Goal: Task Accomplishment & Management: Manage account settings

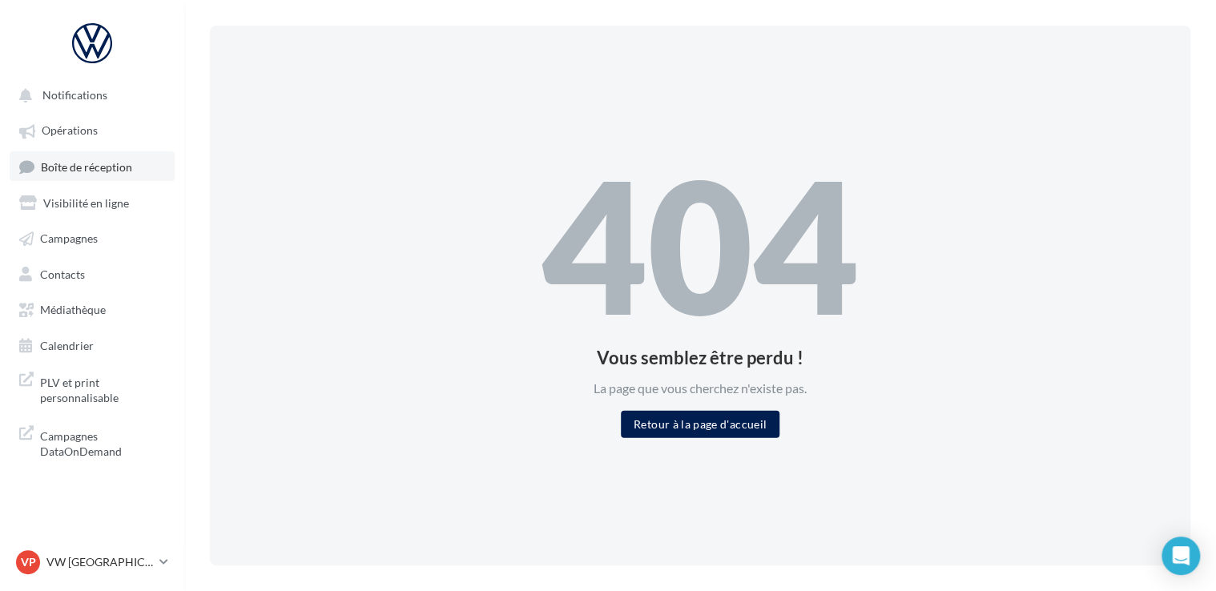
click at [93, 165] on span "Boîte de réception" at bounding box center [86, 166] width 91 height 14
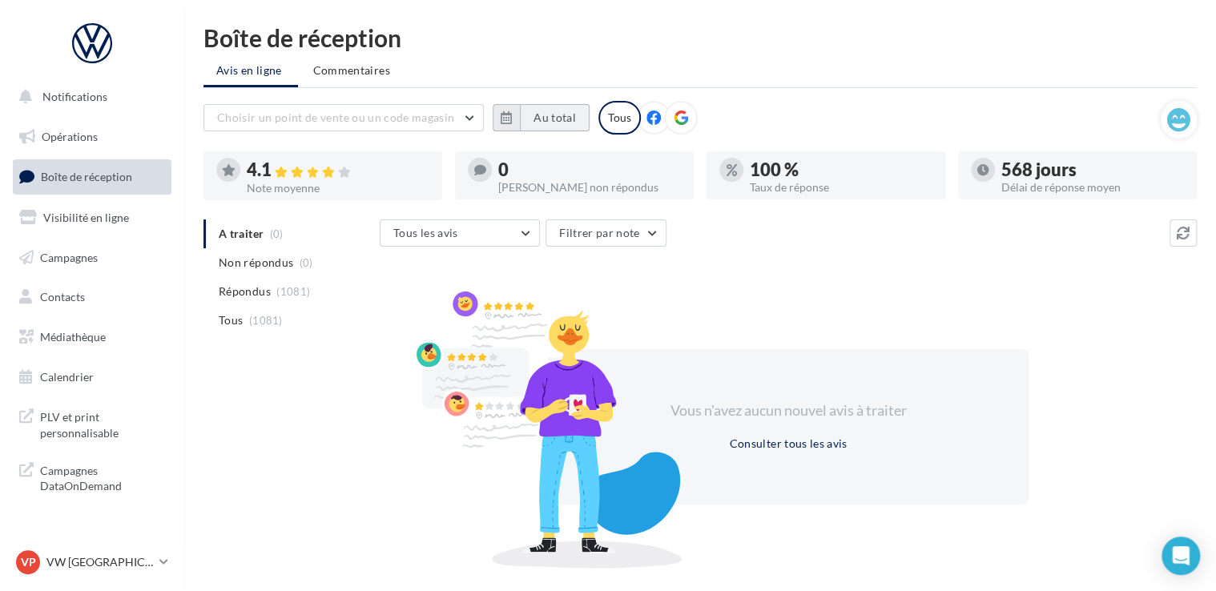
click at [542, 120] on button "Au total" at bounding box center [555, 117] width 70 height 27
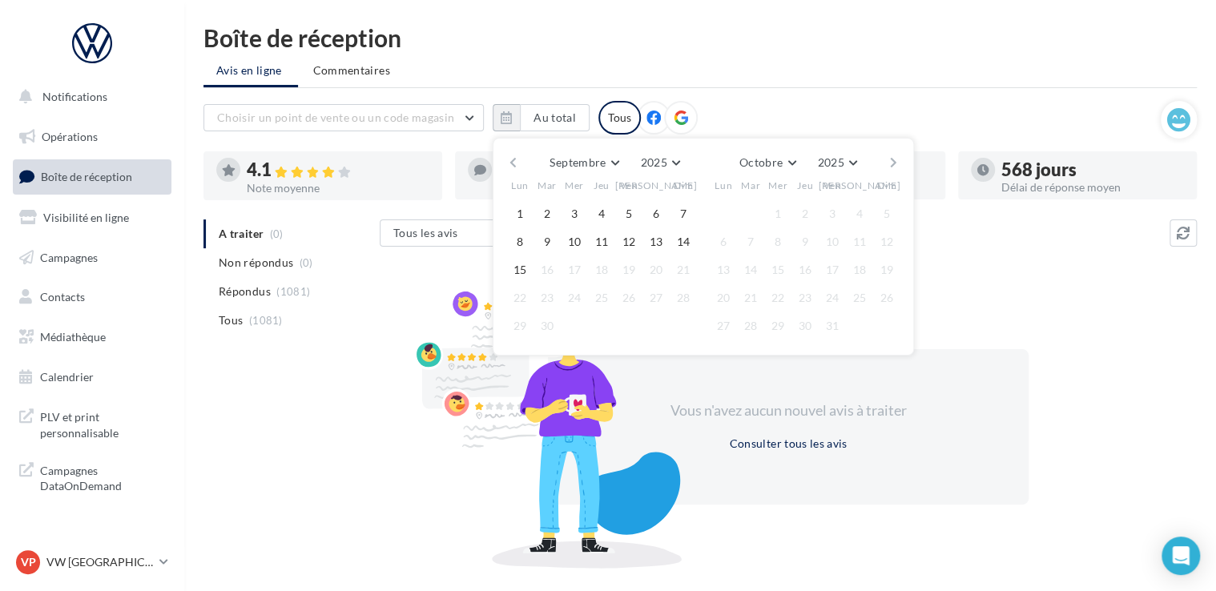
click at [514, 165] on button "button" at bounding box center [513, 162] width 14 height 22
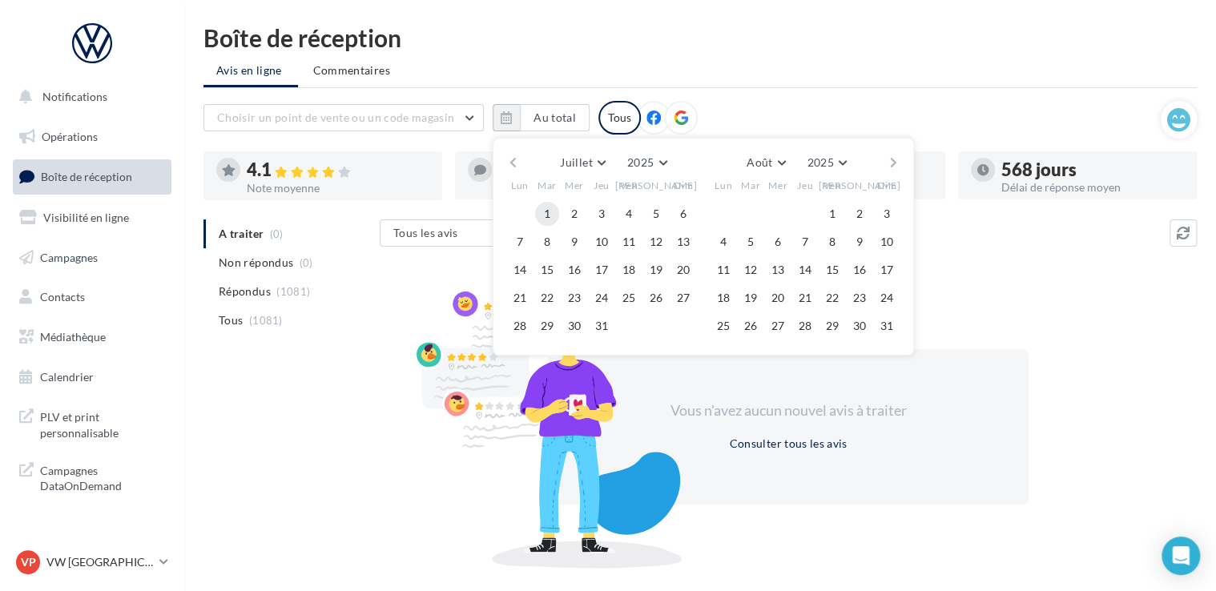
click at [553, 212] on button "1" at bounding box center [547, 214] width 24 height 24
click at [894, 160] on button "button" at bounding box center [894, 162] width 14 height 22
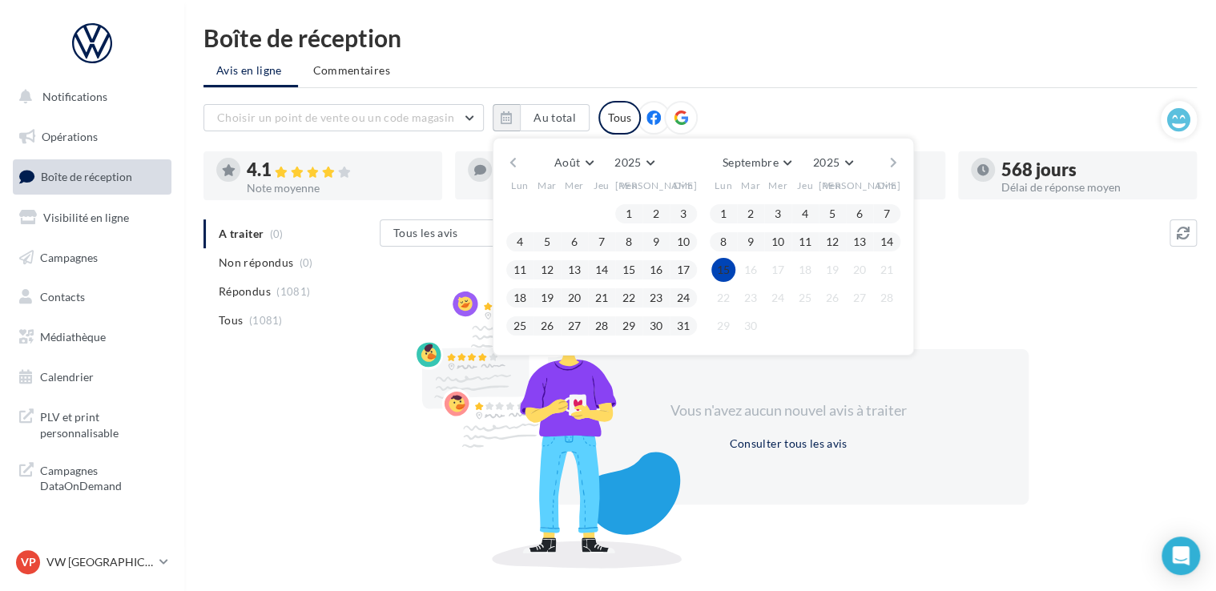
click at [712, 270] on button "15" at bounding box center [724, 270] width 24 height 24
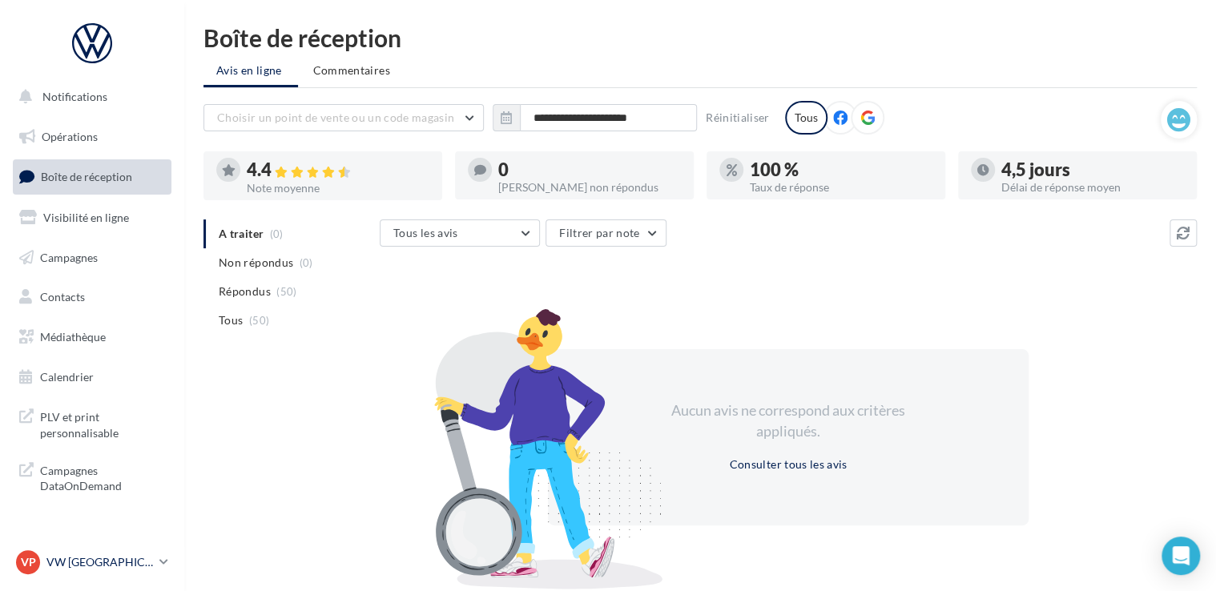
click at [128, 558] on p "VW [GEOGRAPHIC_DATA] 13" at bounding box center [99, 562] width 107 height 16
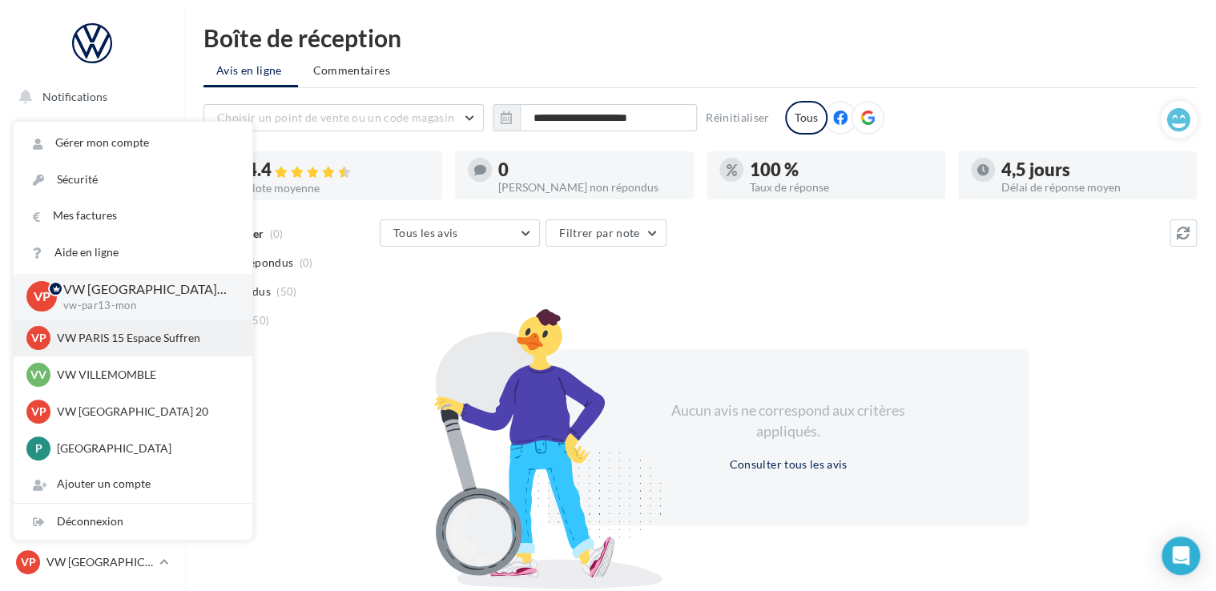
click at [117, 346] on p "VW PARIS 15 Espace Suffren" at bounding box center [145, 338] width 176 height 16
